Goal: Task Accomplishment & Management: Manage account settings

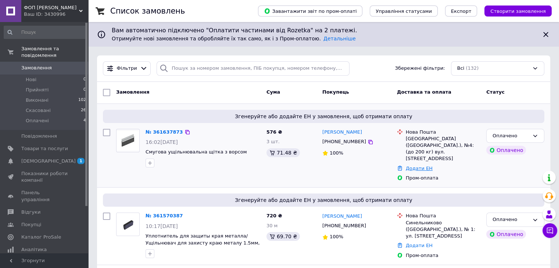
click at [422, 166] on link "Додати ЕН" at bounding box center [419, 169] width 27 height 6
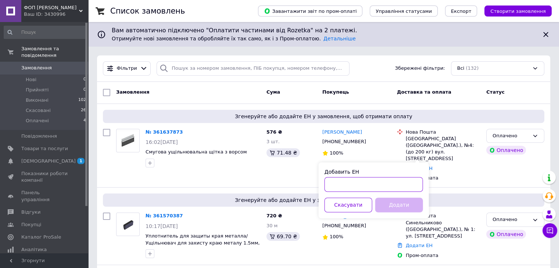
click at [344, 184] on input "Добавить ЕН" at bounding box center [373, 184] width 98 height 15
type input "59001453732473"
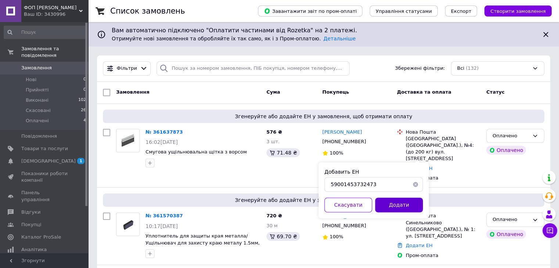
click at [386, 205] on button "Додати" at bounding box center [399, 205] width 48 height 15
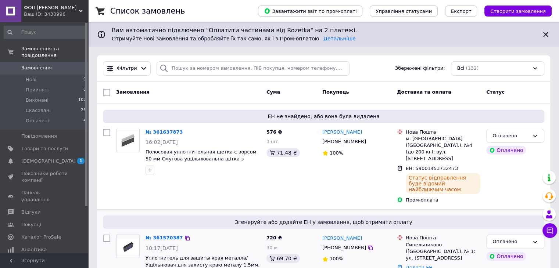
scroll to position [73, 0]
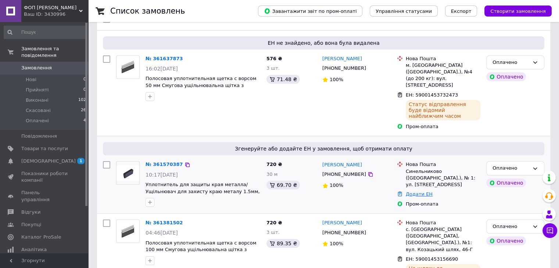
click at [410, 191] on link "Додати ЕН" at bounding box center [419, 194] width 27 height 6
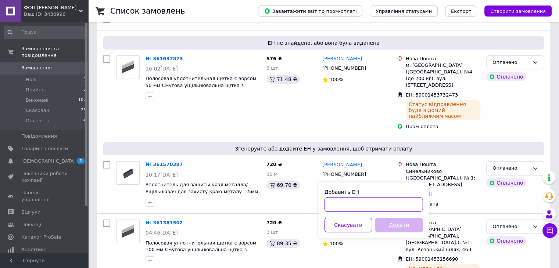
click at [345, 206] on input "Добавить ЕН" at bounding box center [373, 204] width 98 height 15
type input "59001453734031"
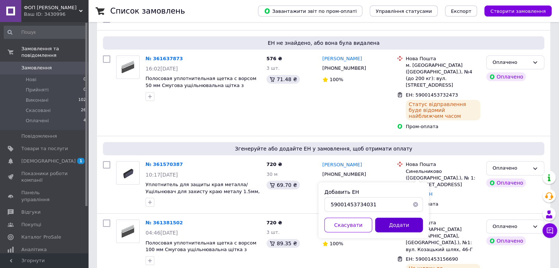
click at [385, 222] on button "Додати" at bounding box center [399, 225] width 48 height 15
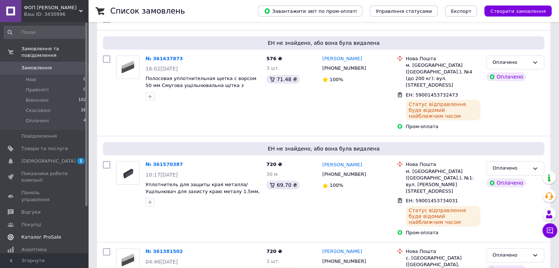
click at [41, 234] on span "Каталог ProSale" at bounding box center [41, 237] width 40 height 7
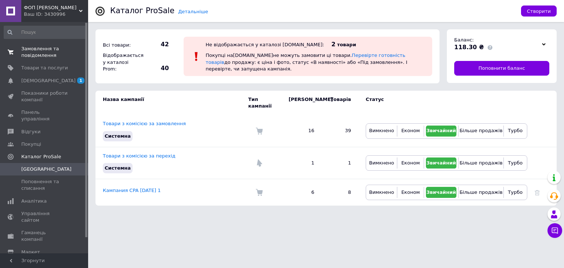
click at [46, 50] on span "Замовлення та повідомлення" at bounding box center [44, 52] width 47 height 13
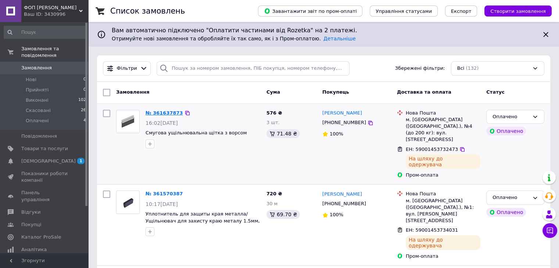
click at [153, 111] on link "№ 361637873" at bounding box center [163, 113] width 37 height 6
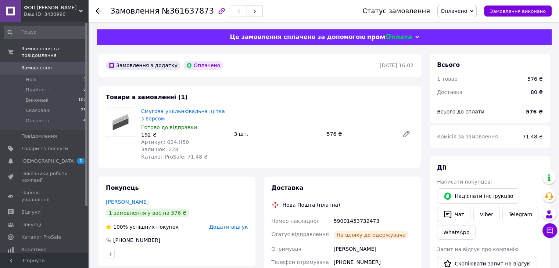
click at [27, 65] on span "Замовлення" at bounding box center [36, 68] width 30 height 7
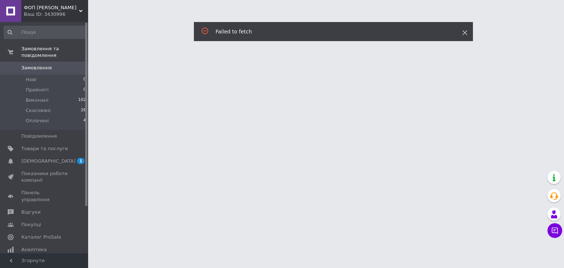
click at [464, 31] on use at bounding box center [465, 32] width 5 height 5
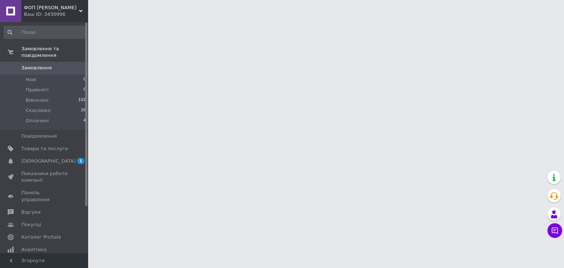
click at [41, 65] on span "Замовлення" at bounding box center [36, 68] width 30 height 7
